Goal: Information Seeking & Learning: Find specific fact

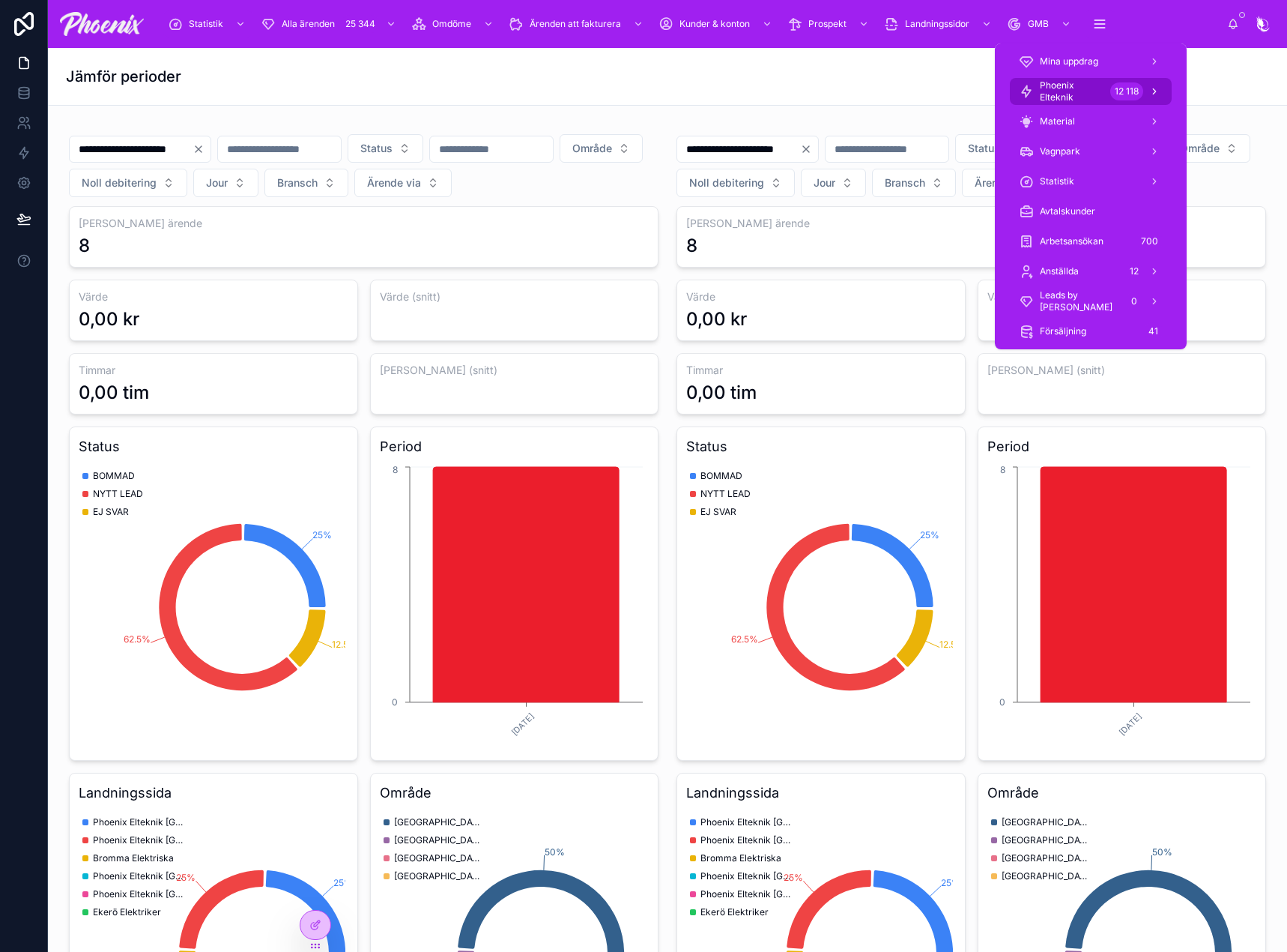
click at [1074, 86] on span "Phoenix Elteknik" at bounding box center [1072, 92] width 65 height 24
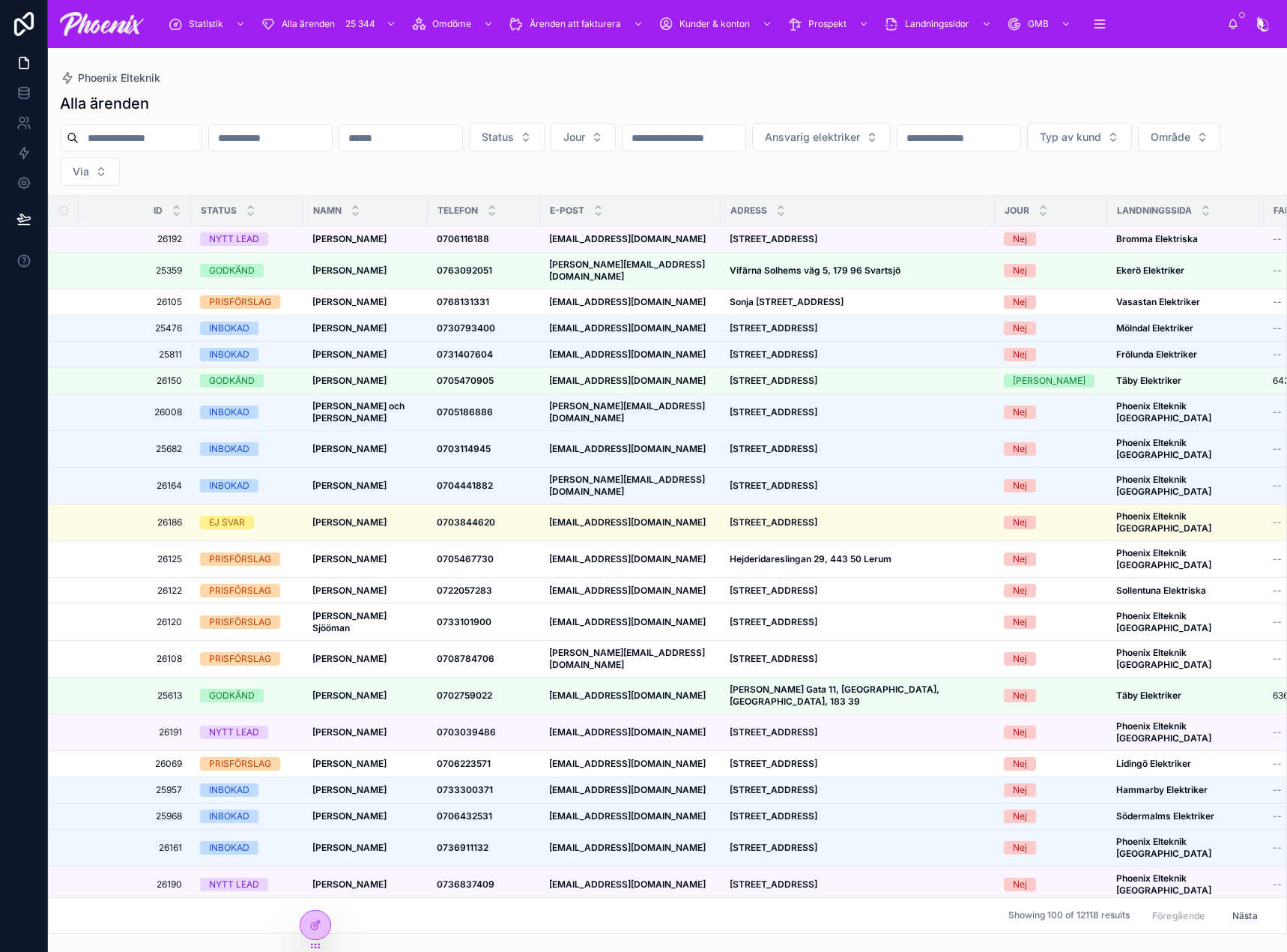
drag, startPoint x: 153, startPoint y: 154, endPoint x: 161, endPoint y: 142, distance: 14.4
click at [155, 151] on div "Status Jour Ansvarig elektriker Typ av kund Område Via" at bounding box center [668, 154] width 1239 height 63
click at [173, 136] on input "text" at bounding box center [140, 137] width 123 height 21
type input "**********"
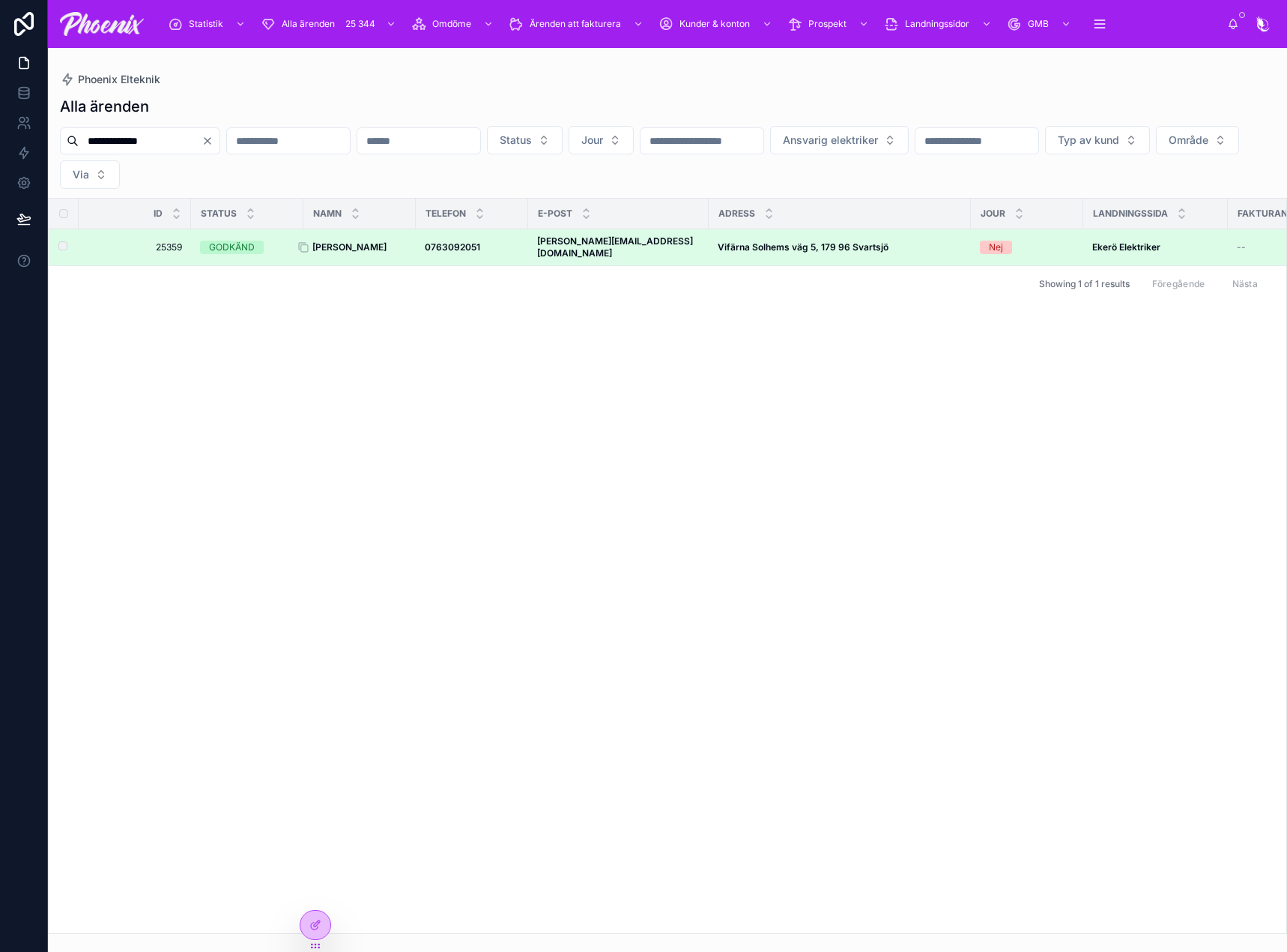
click at [354, 241] on strong "[PERSON_NAME]" at bounding box center [350, 246] width 74 height 11
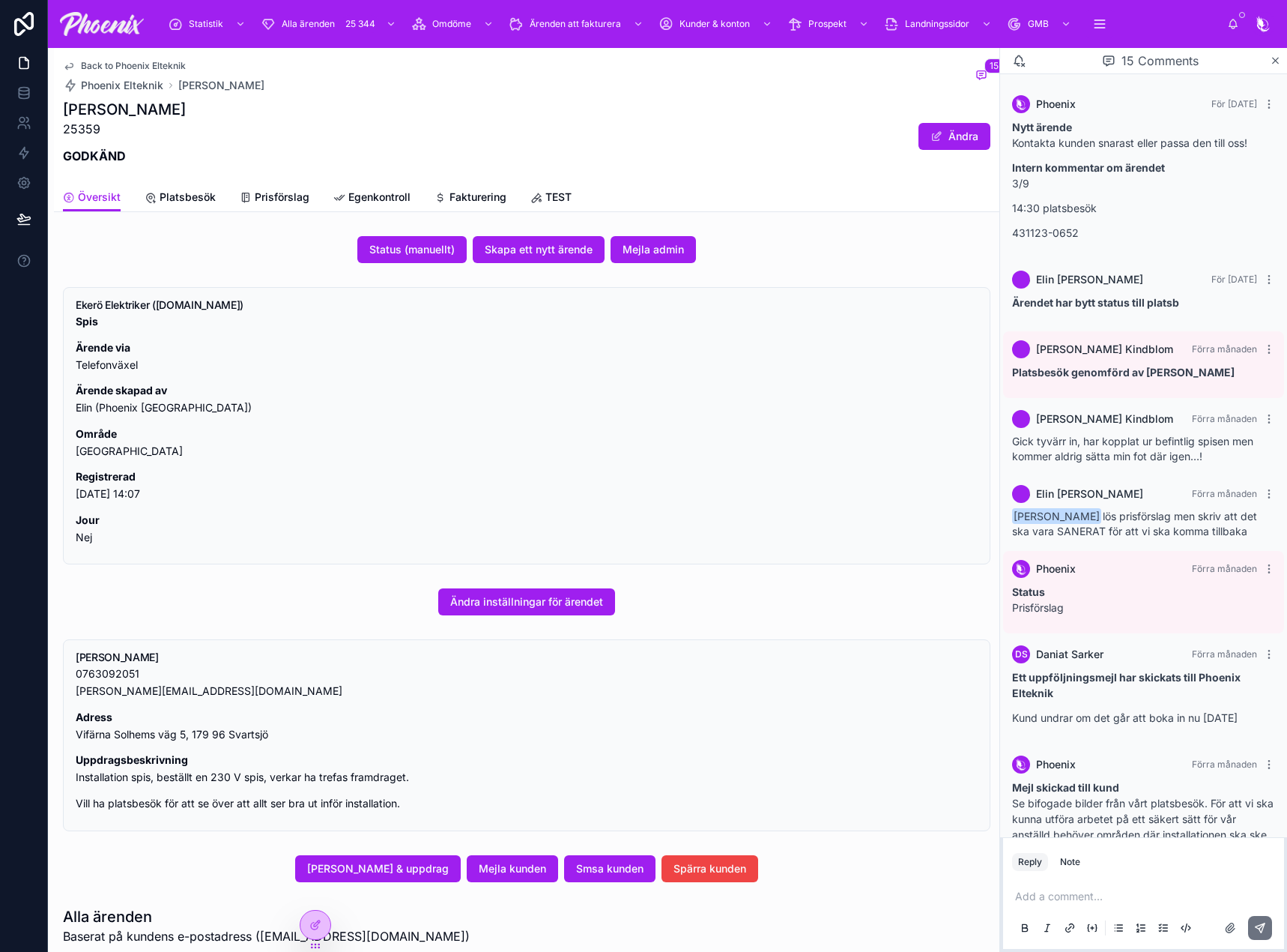
scroll to position [764, 0]
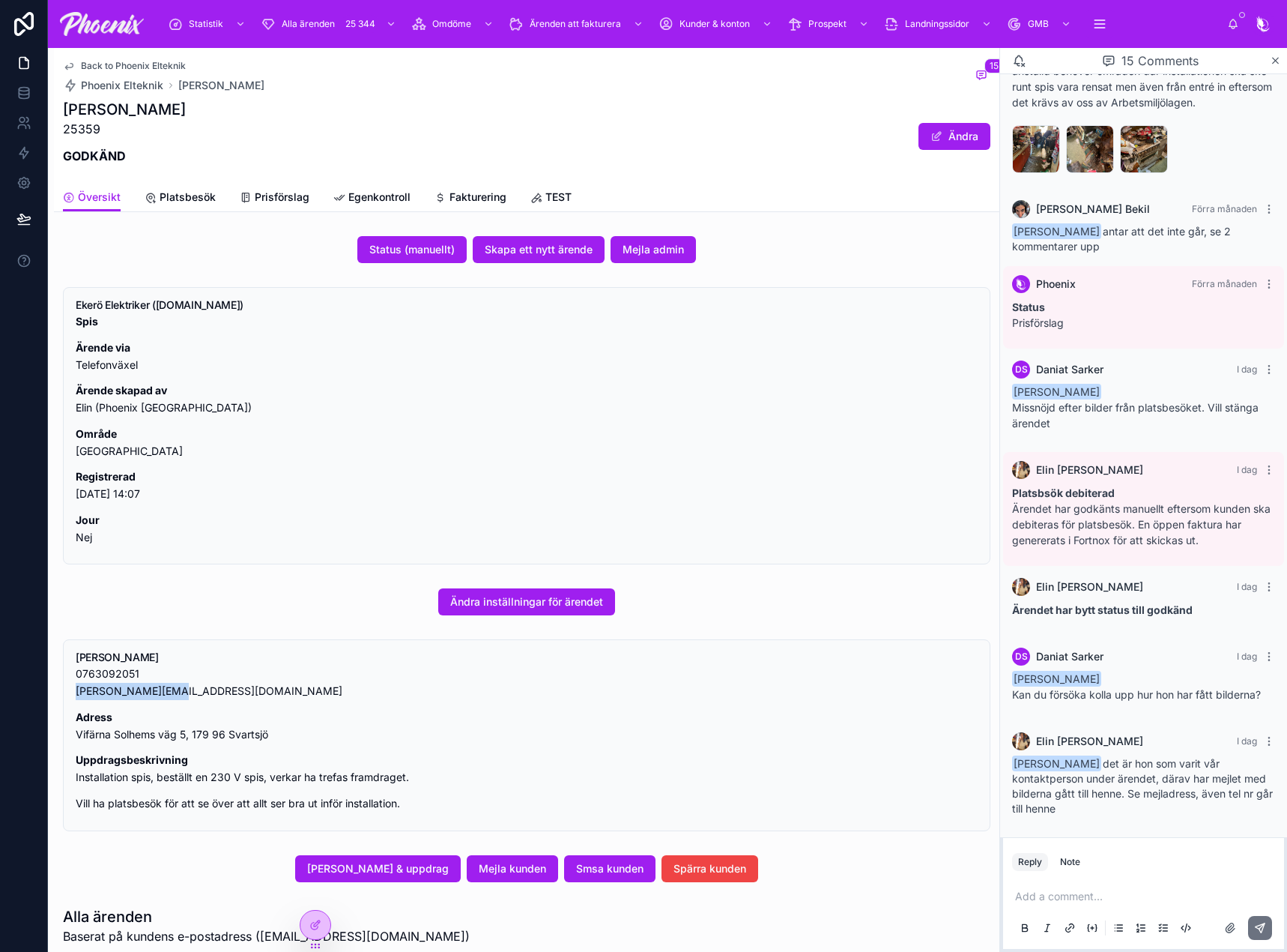
drag, startPoint x: 161, startPoint y: 688, endPoint x: 72, endPoint y: 691, distance: 89.1
click at [72, 691] on div "[PERSON_NAME] 0763092051 [EMAIL_ADDRESS][DOMAIN_NAME] Adress Vifärna Solhems vä…" at bounding box center [527, 734] width 928 height 191
copy p "[PERSON_NAME].levinovitz"
click at [446, 193] on div "Fakturering" at bounding box center [470, 196] width 72 height 15
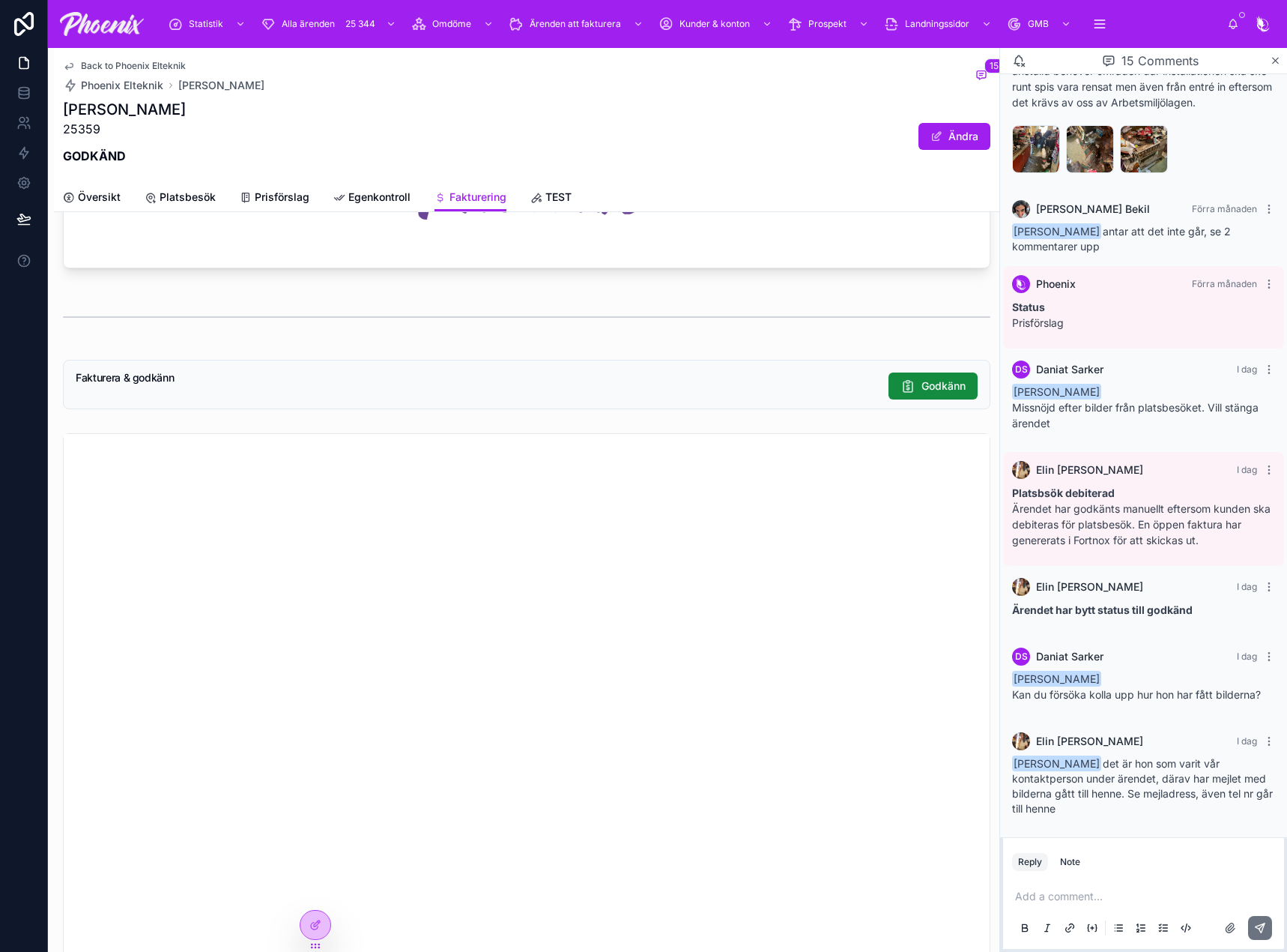
scroll to position [962, 0]
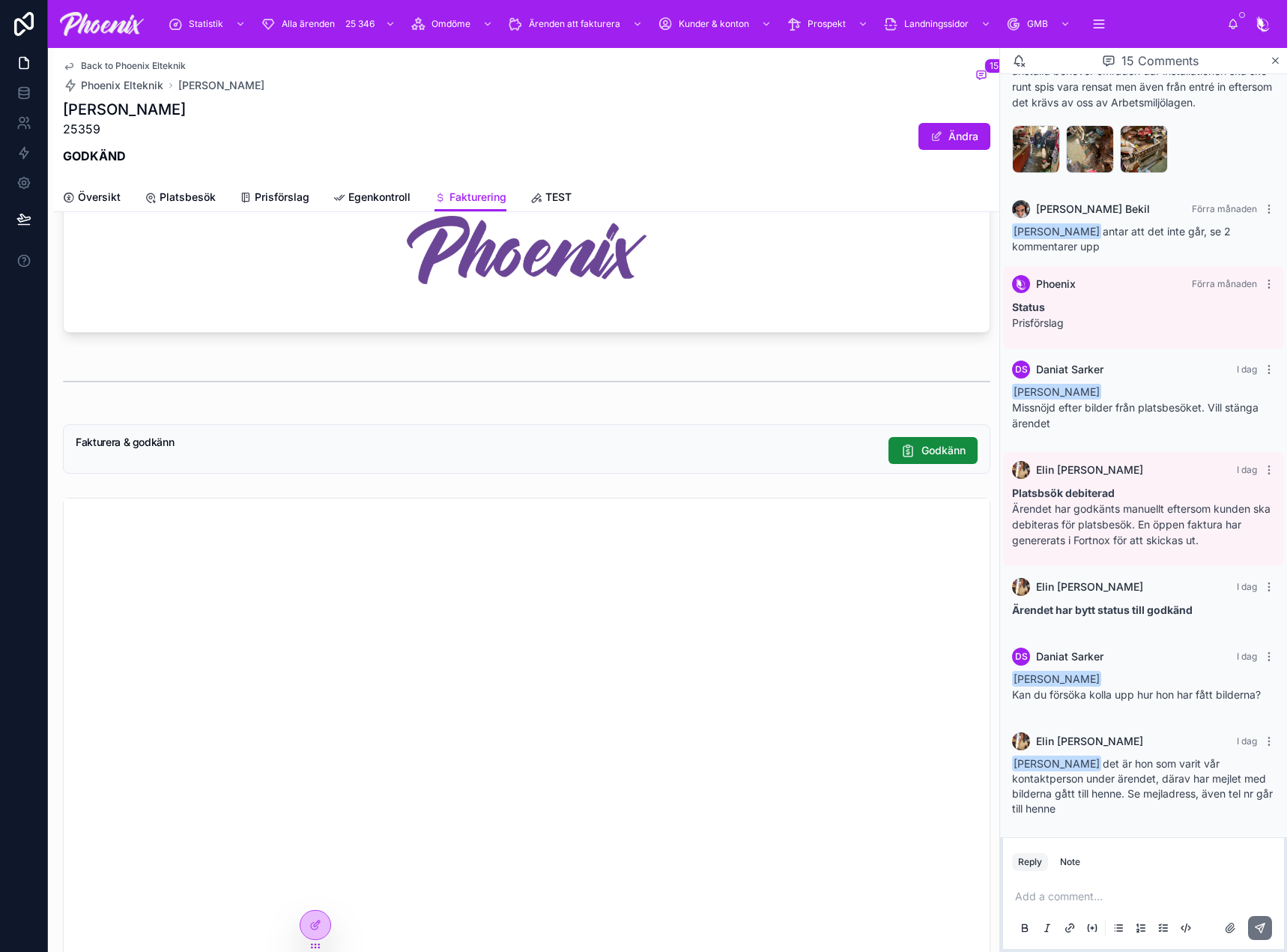
click at [1094, 889] on p at bounding box center [1146, 896] width 263 height 15
click at [1265, 934] on button at bounding box center [1260, 928] width 24 height 24
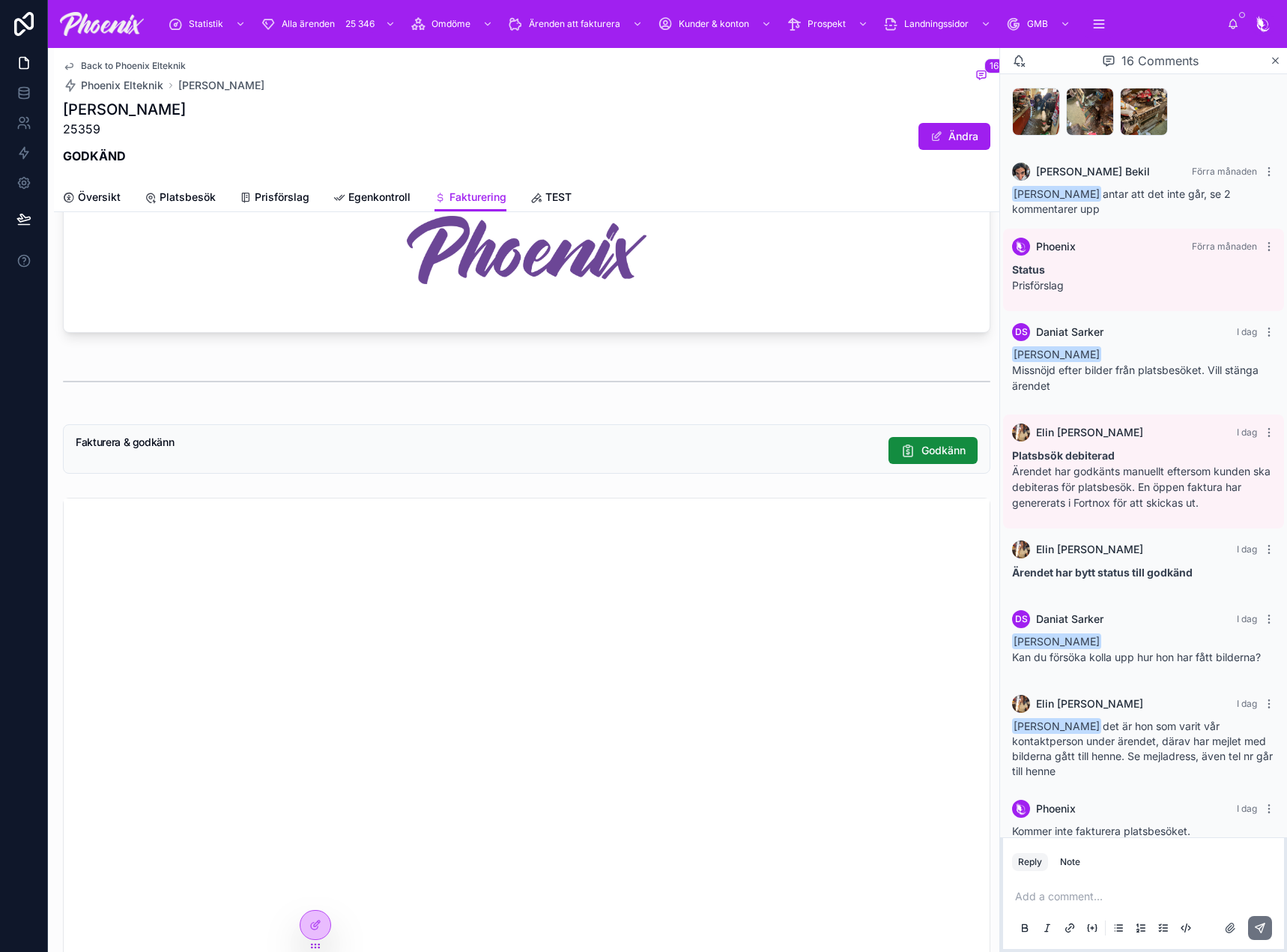
scroll to position [854, 0]
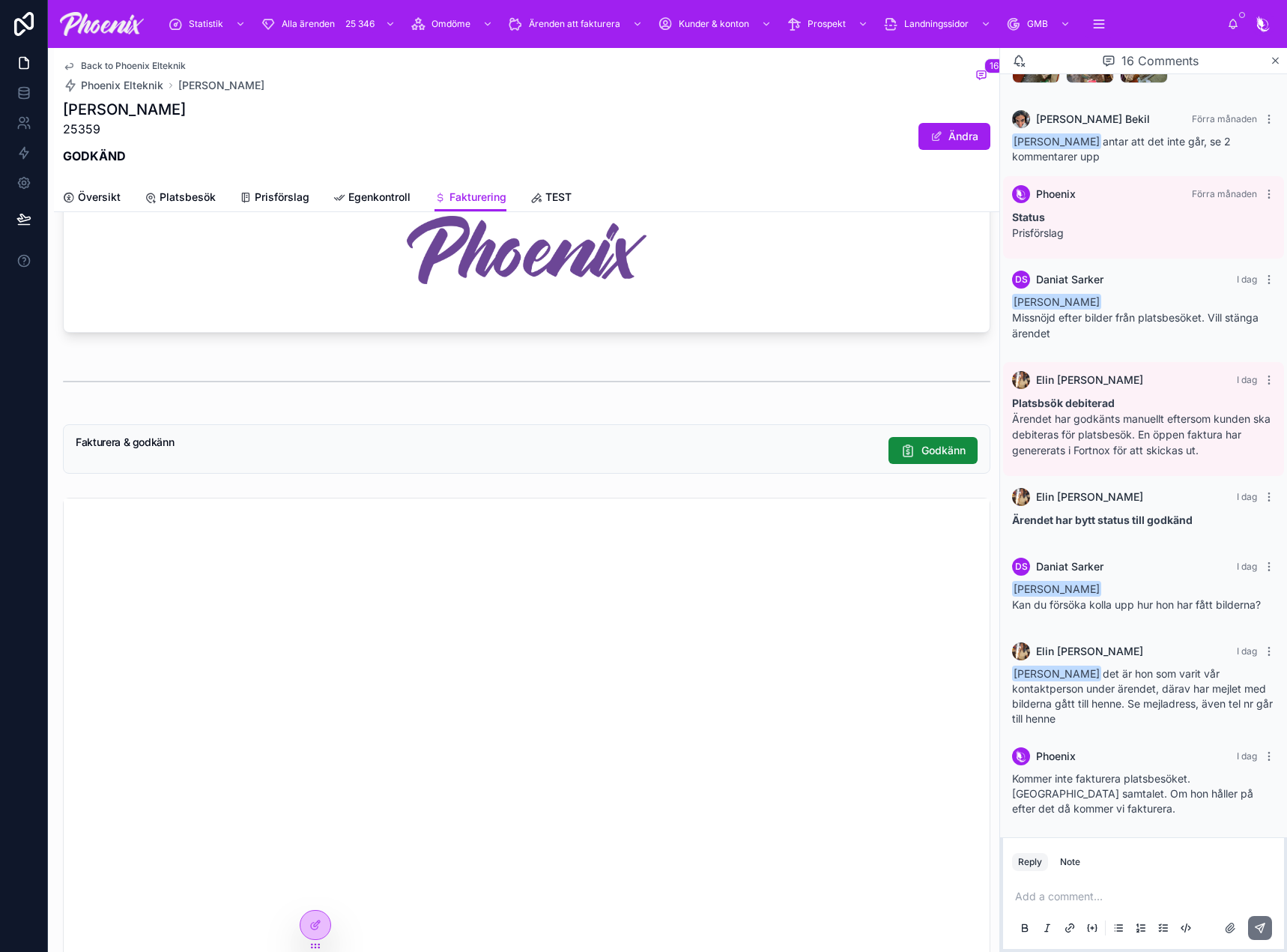
drag, startPoint x: 1110, startPoint y: 893, endPoint x: 1099, endPoint y: 904, distance: 15.6
click at [1099, 904] on div "Add a comment..." at bounding box center [1144, 911] width 263 height 63
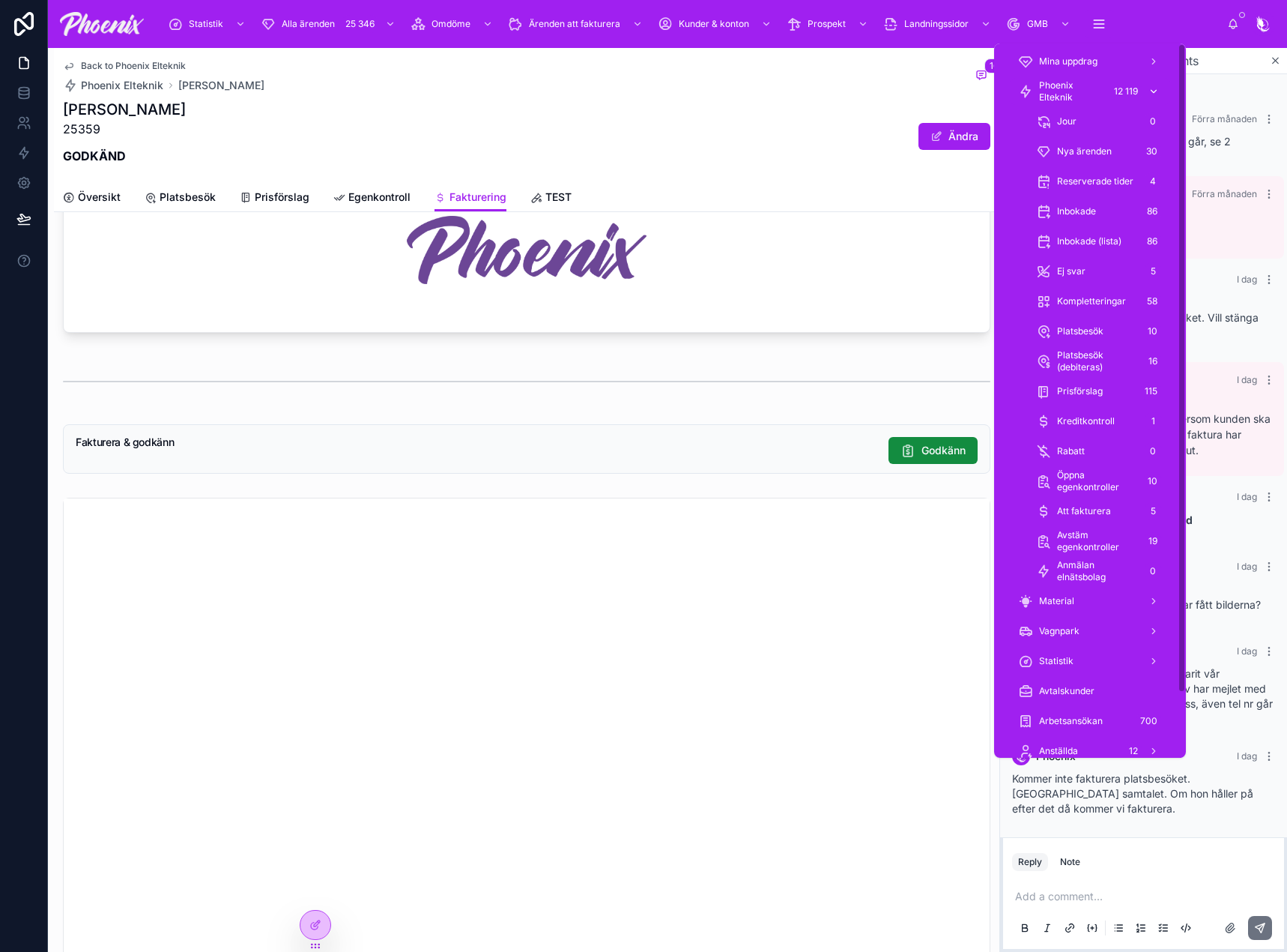
click at [1089, 80] on span "Phoenix Elteknik" at bounding box center [1071, 92] width 65 height 24
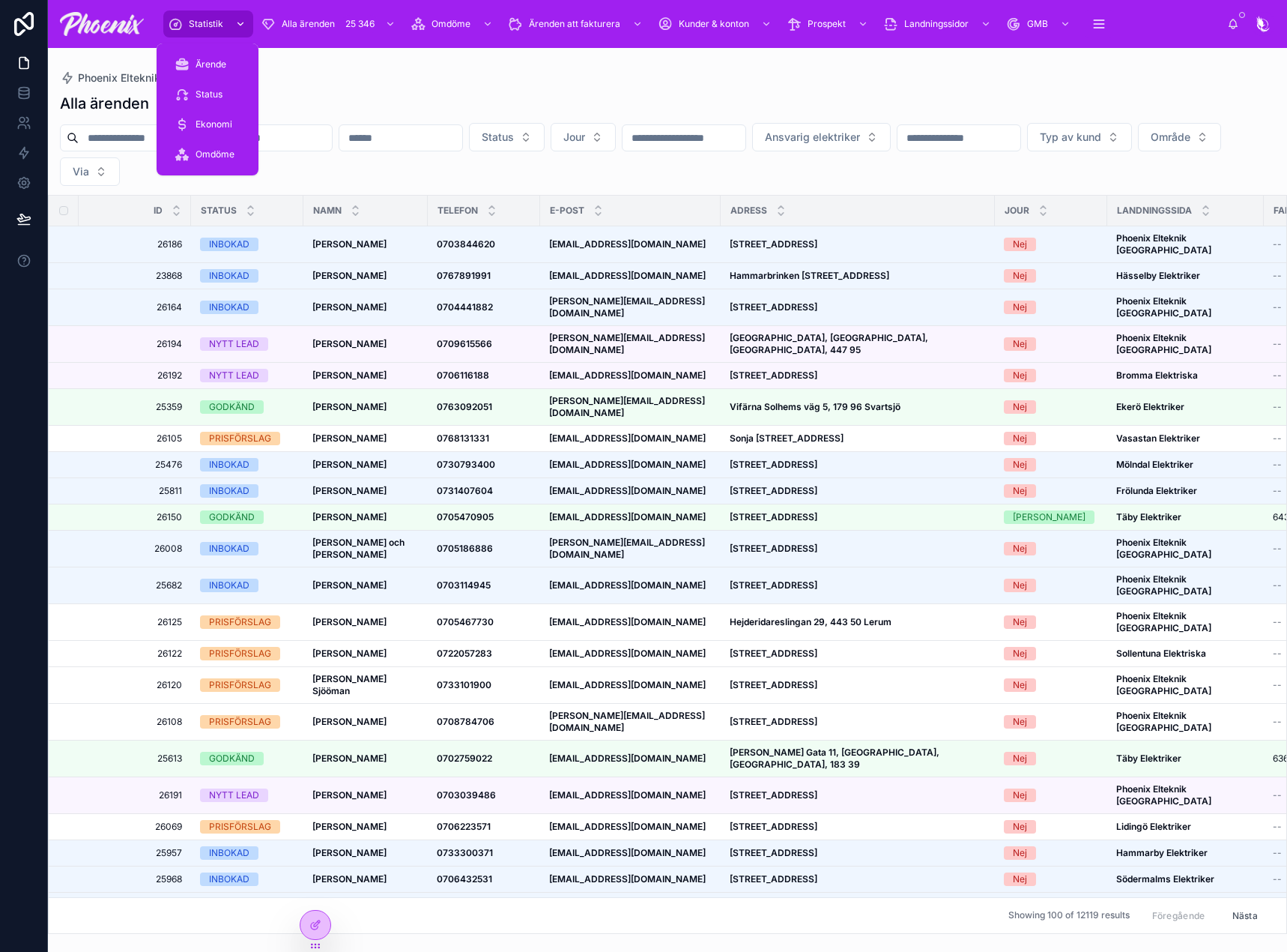
click at [184, 20] on div "Statistik" at bounding box center [208, 24] width 81 height 24
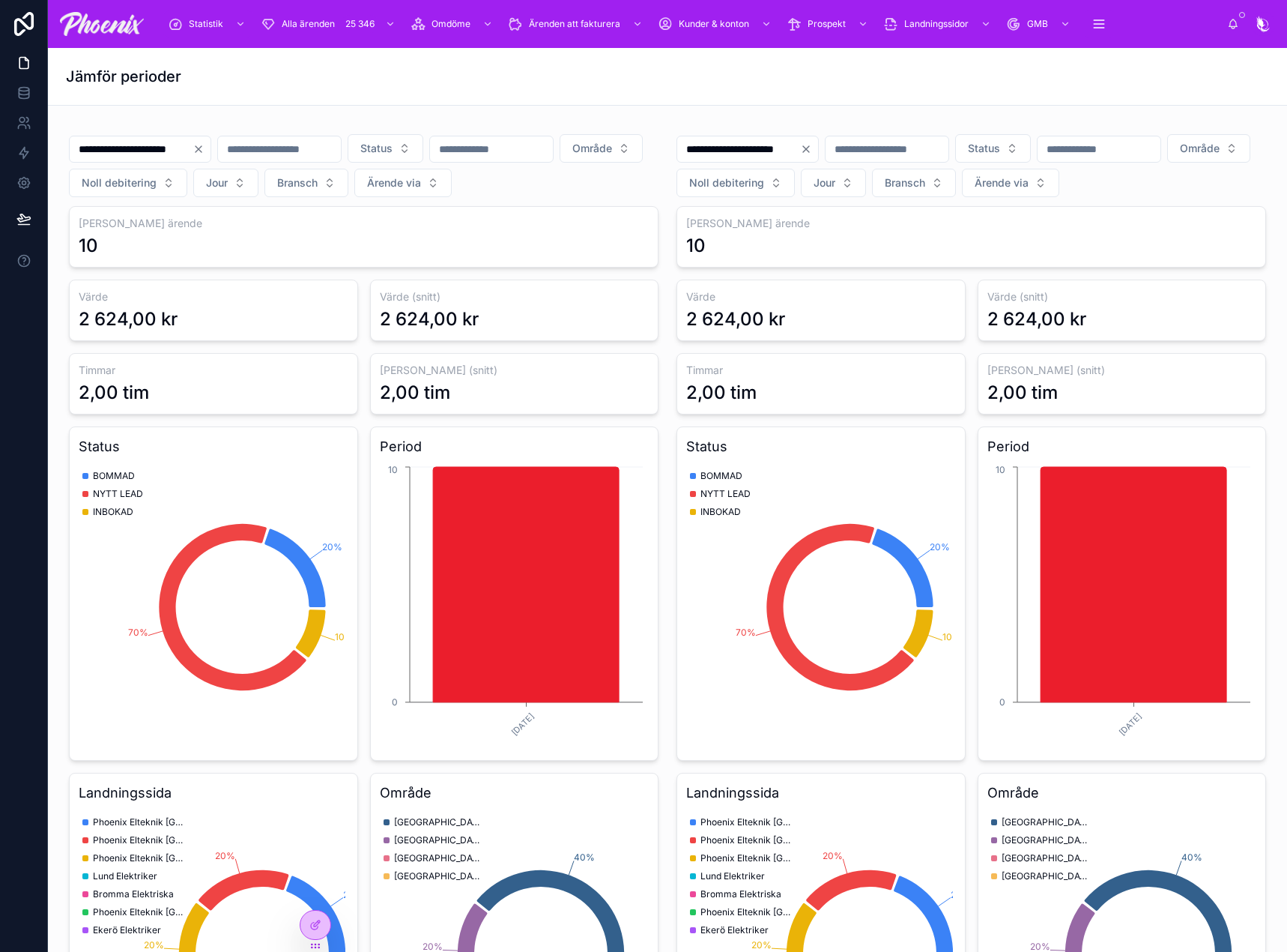
click at [289, 60] on div "Jämför perioder" at bounding box center [667, 77] width 1203 height 57
